Goal: Find specific page/section: Find specific page/section

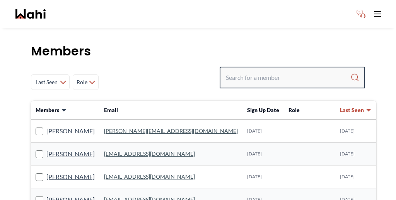
click at [281, 70] on input "Search input" at bounding box center [288, 77] width 125 height 14
paste input "[PERSON_NAME]"
type input "[PERSON_NAME]"
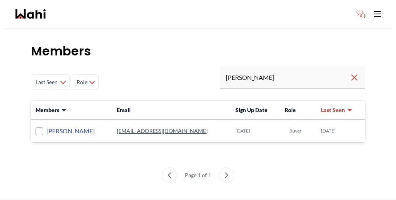
click at [58, 126] on link "aleandro green" at bounding box center [70, 131] width 48 height 10
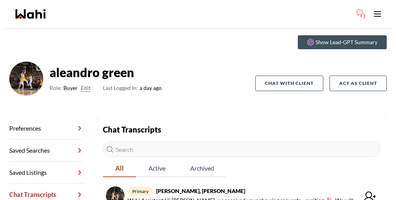
scroll to position [26, 0]
